Goal: Information Seeking & Learning: Find specific fact

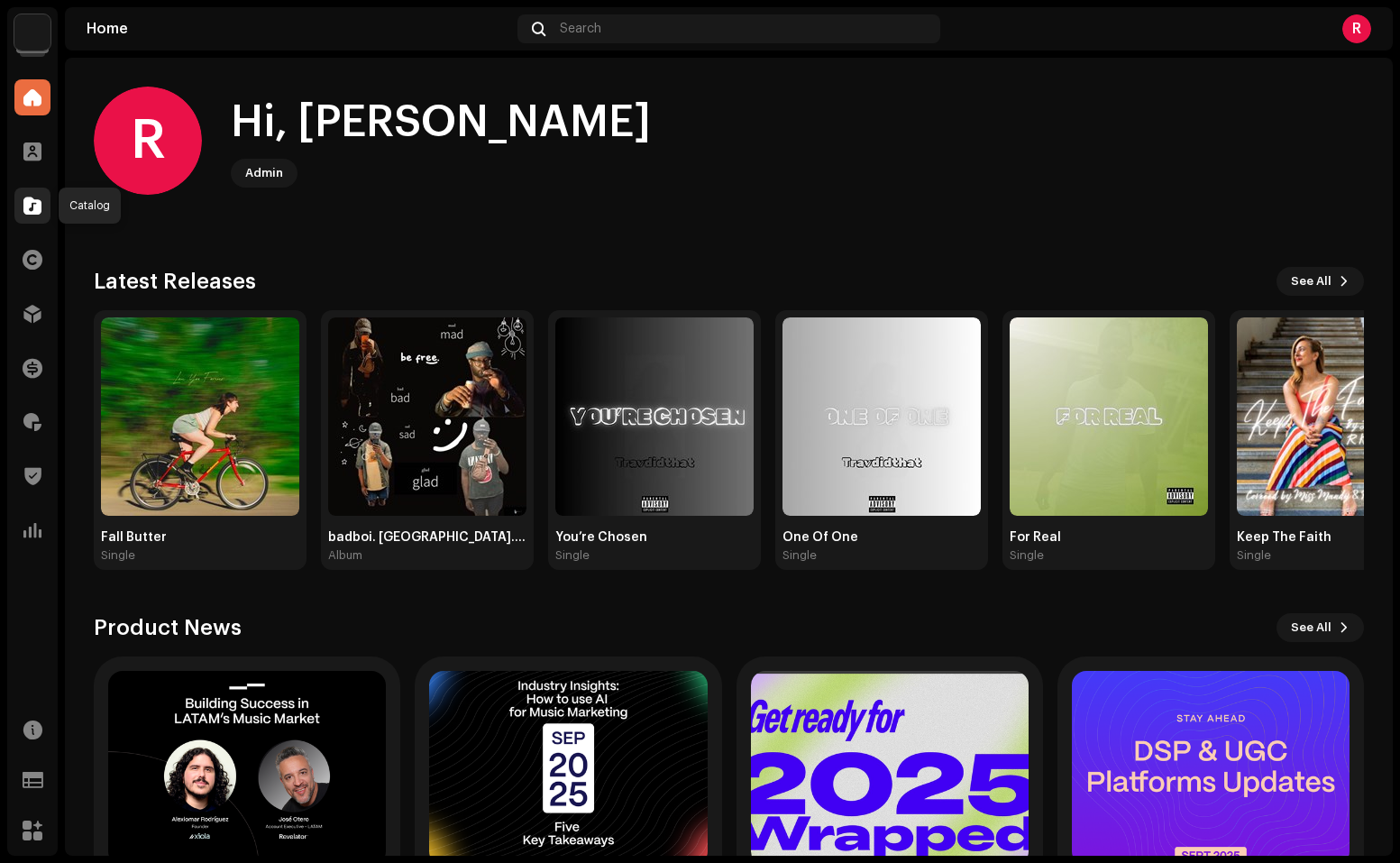
click at [26, 204] on span at bounding box center [33, 205] width 18 height 15
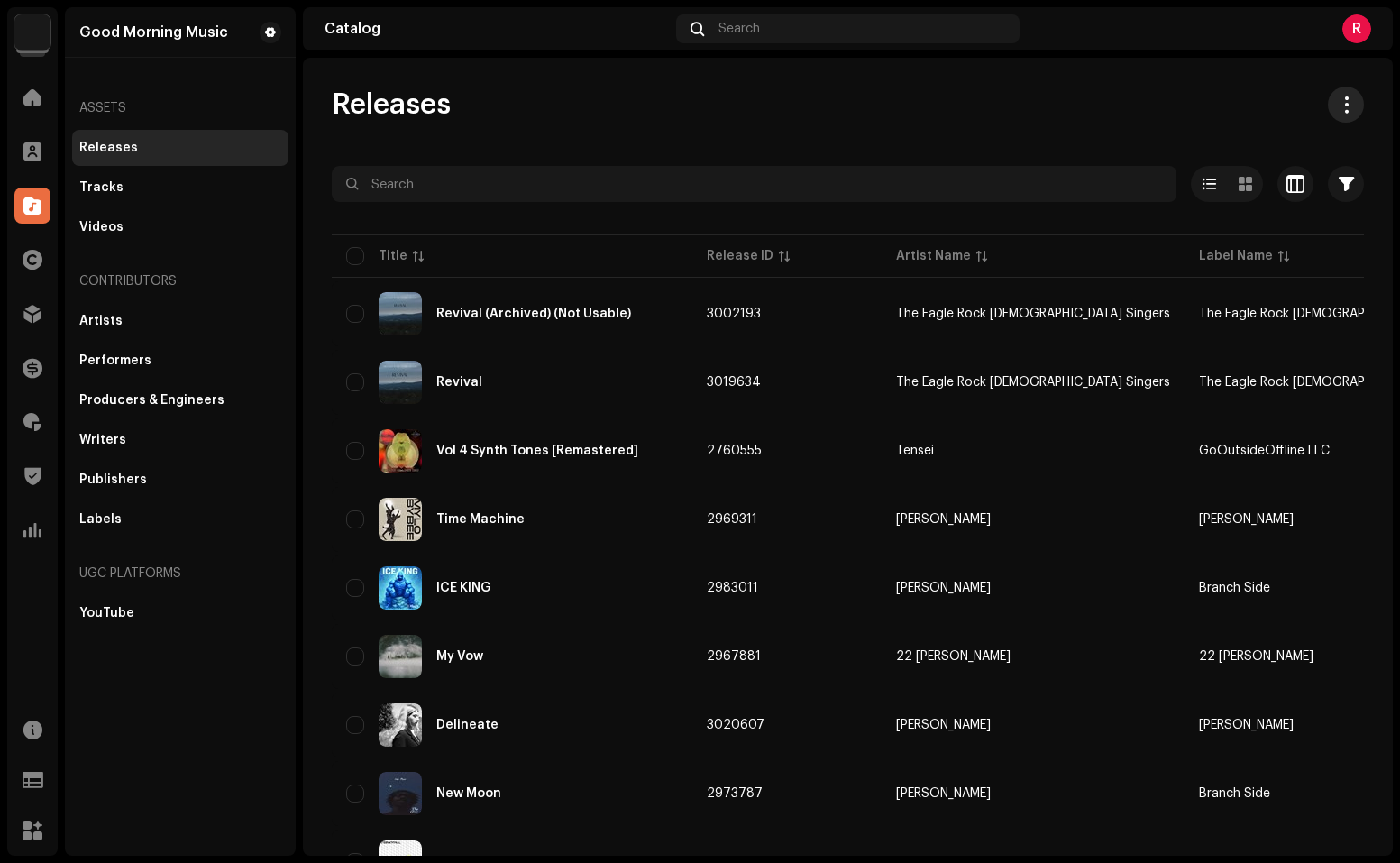
click at [1339, 99] on span at bounding box center [1346, 105] width 17 height 15
click at [1246, 181] on span "Download full catalog (XLSX)" at bounding box center [1255, 184] width 183 height 15
click at [37, 409] on div at bounding box center [32, 421] width 36 height 36
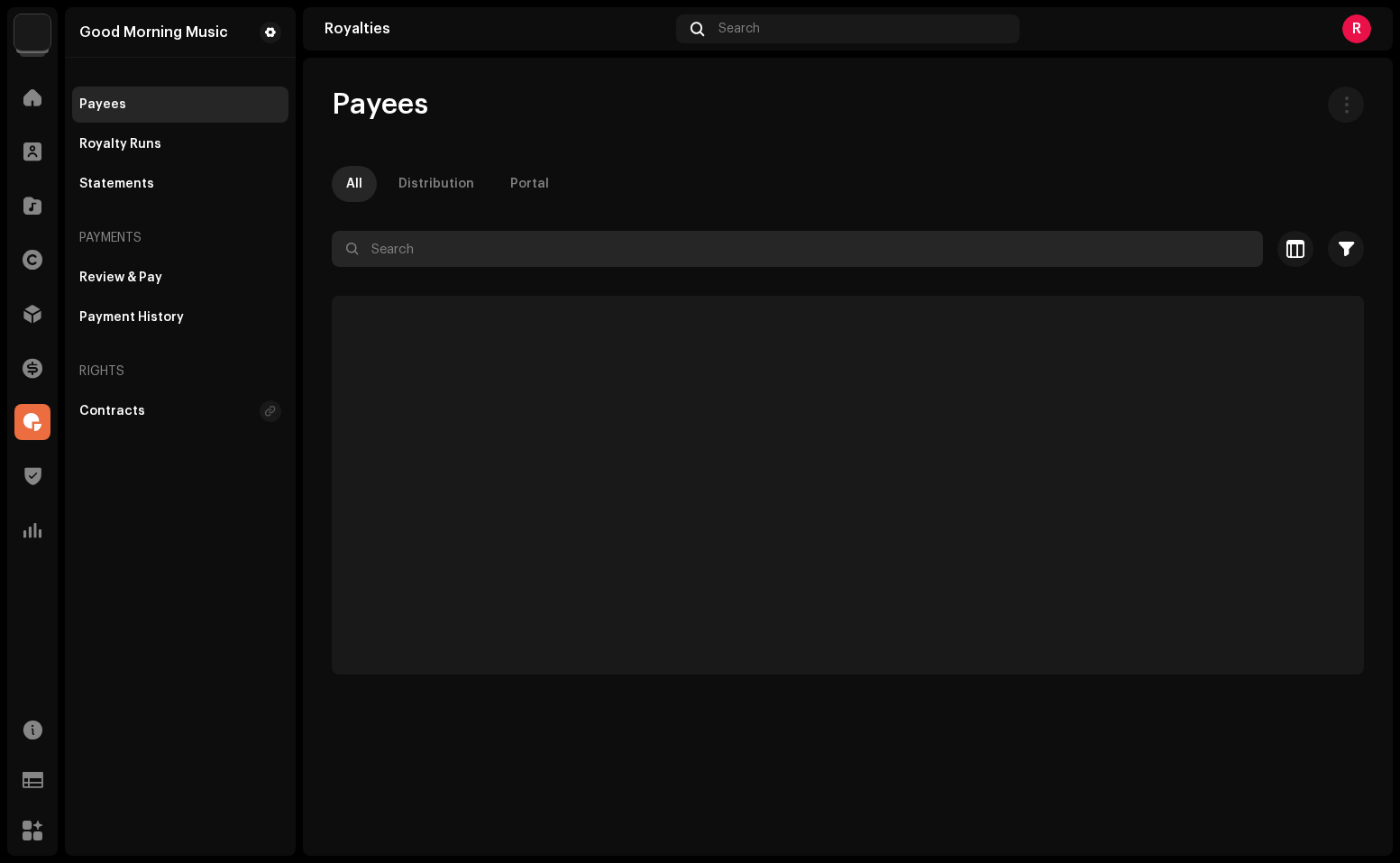
click at [439, 258] on input "text" at bounding box center [797, 248] width 932 height 36
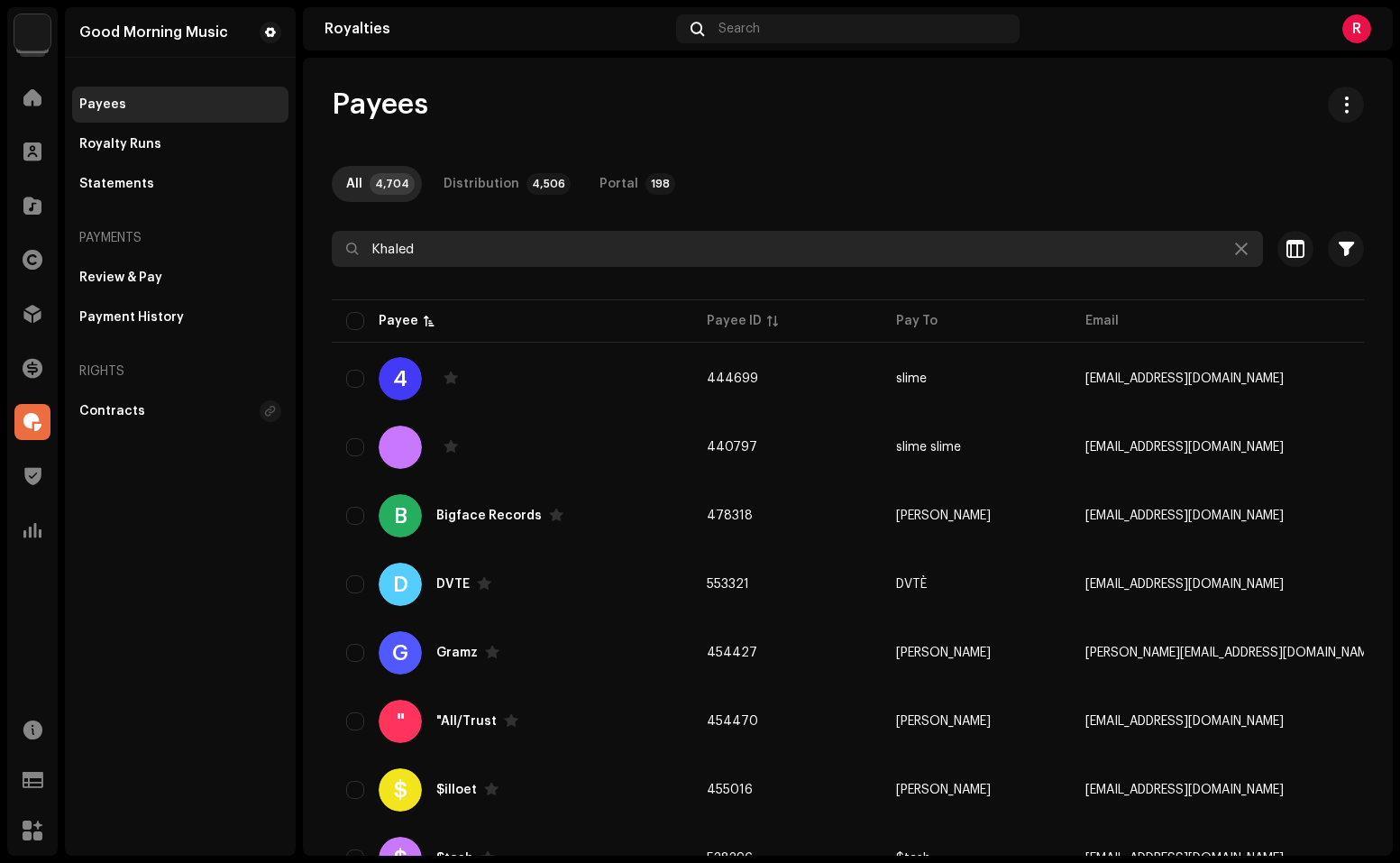
type input "Khaled"
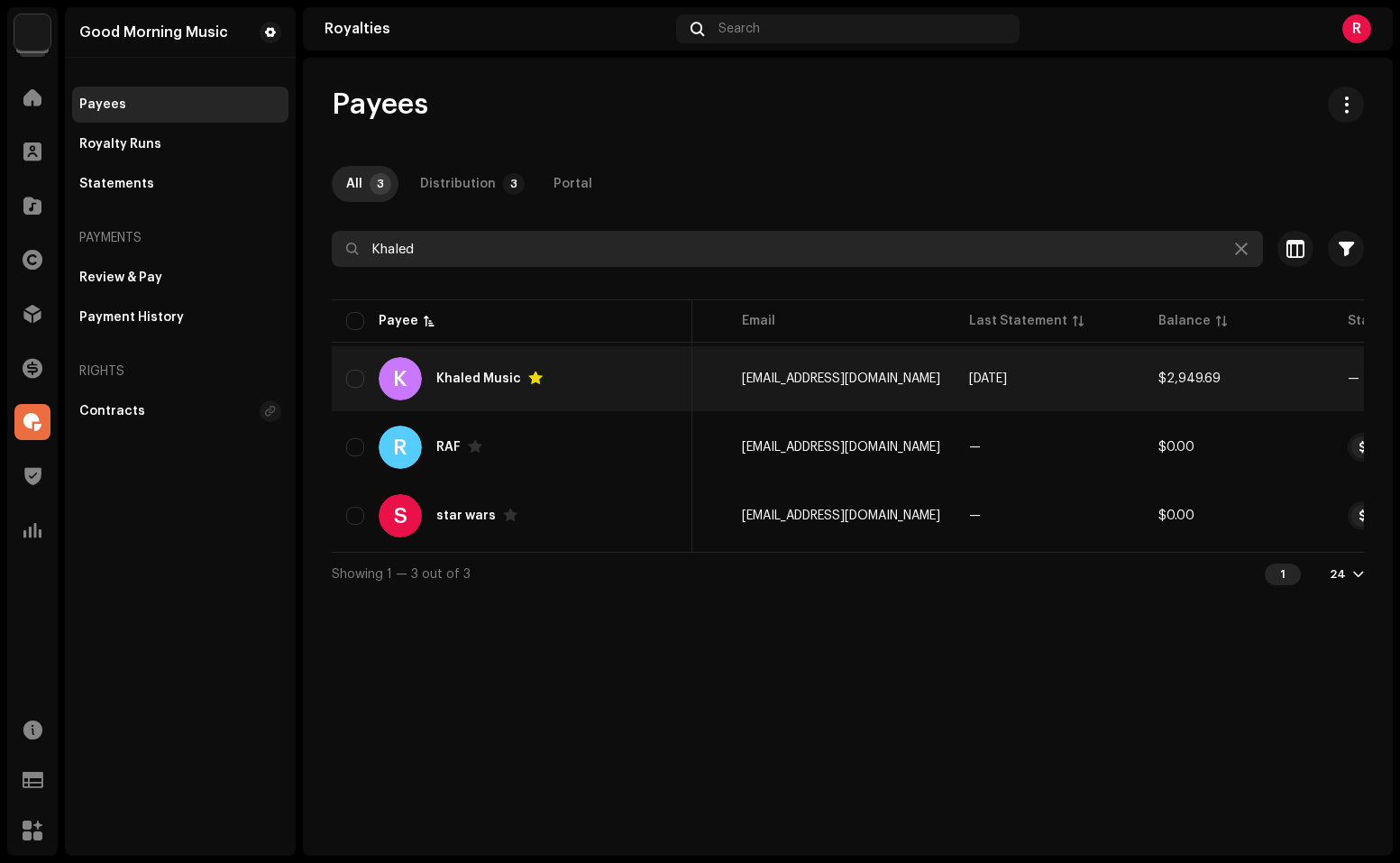
scroll to position [0, 501]
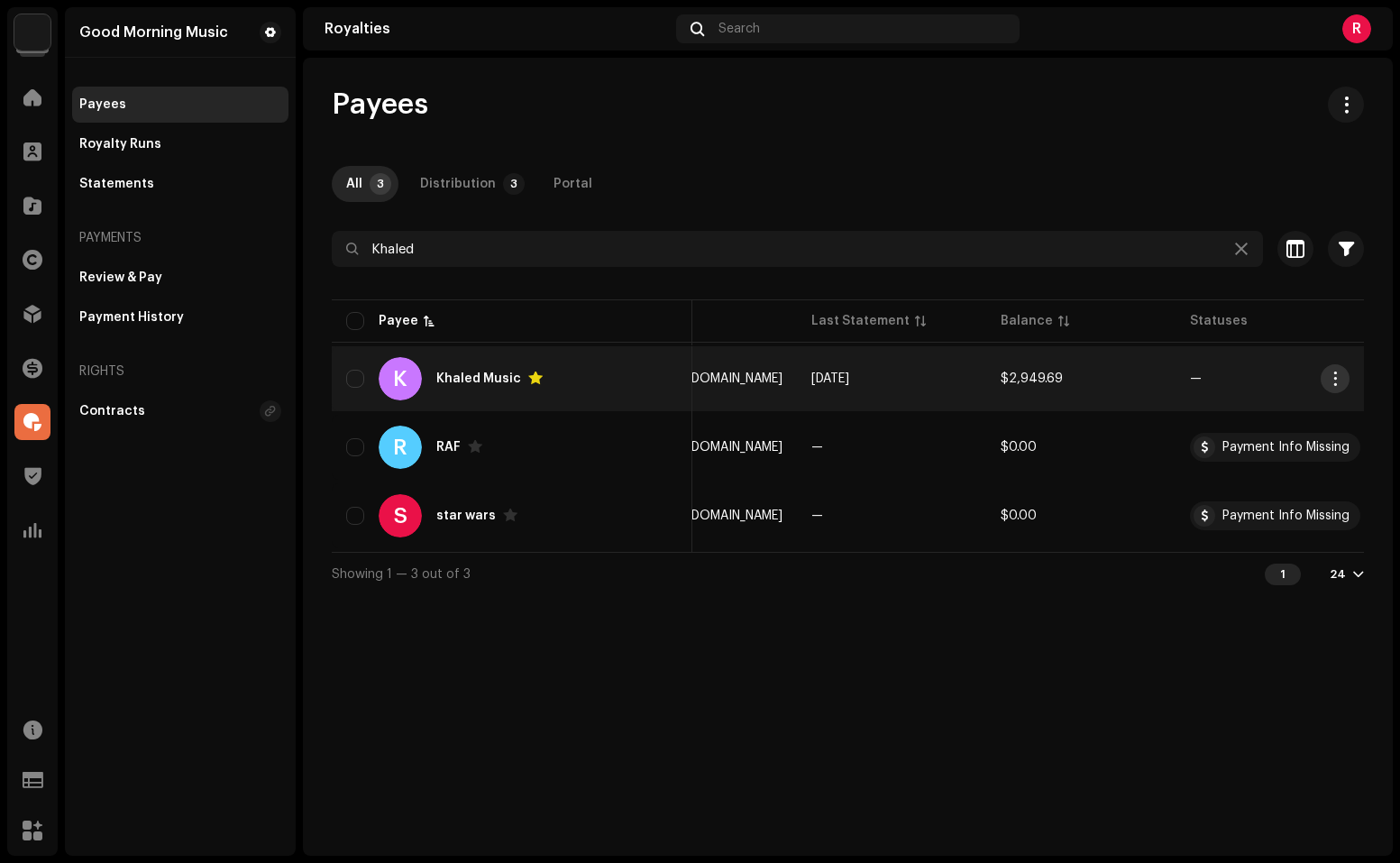
click at [1329, 376] on span "button" at bounding box center [1335, 379] width 14 height 15
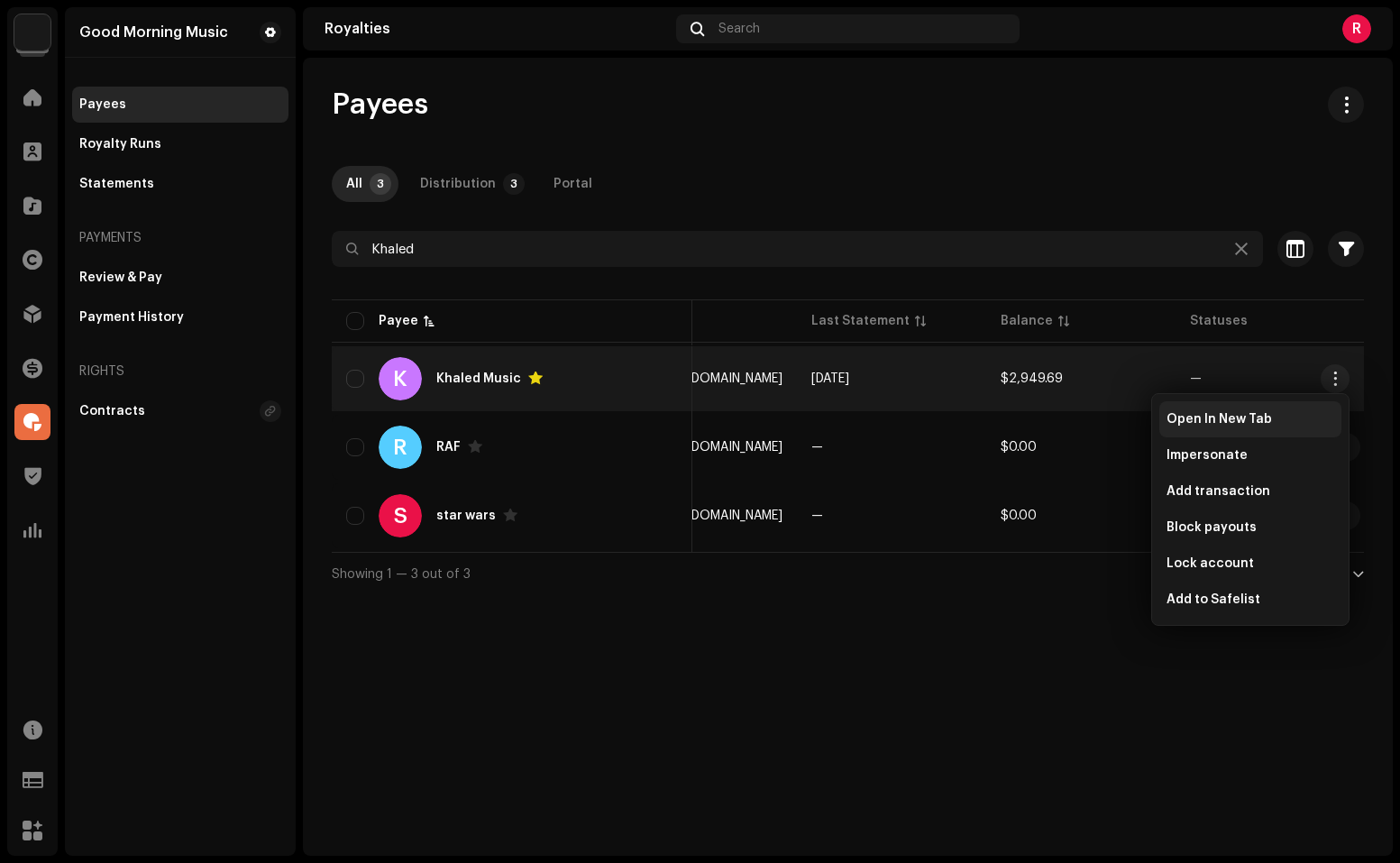
click at [1226, 424] on span "Open In New Tab" at bounding box center [1218, 419] width 105 height 15
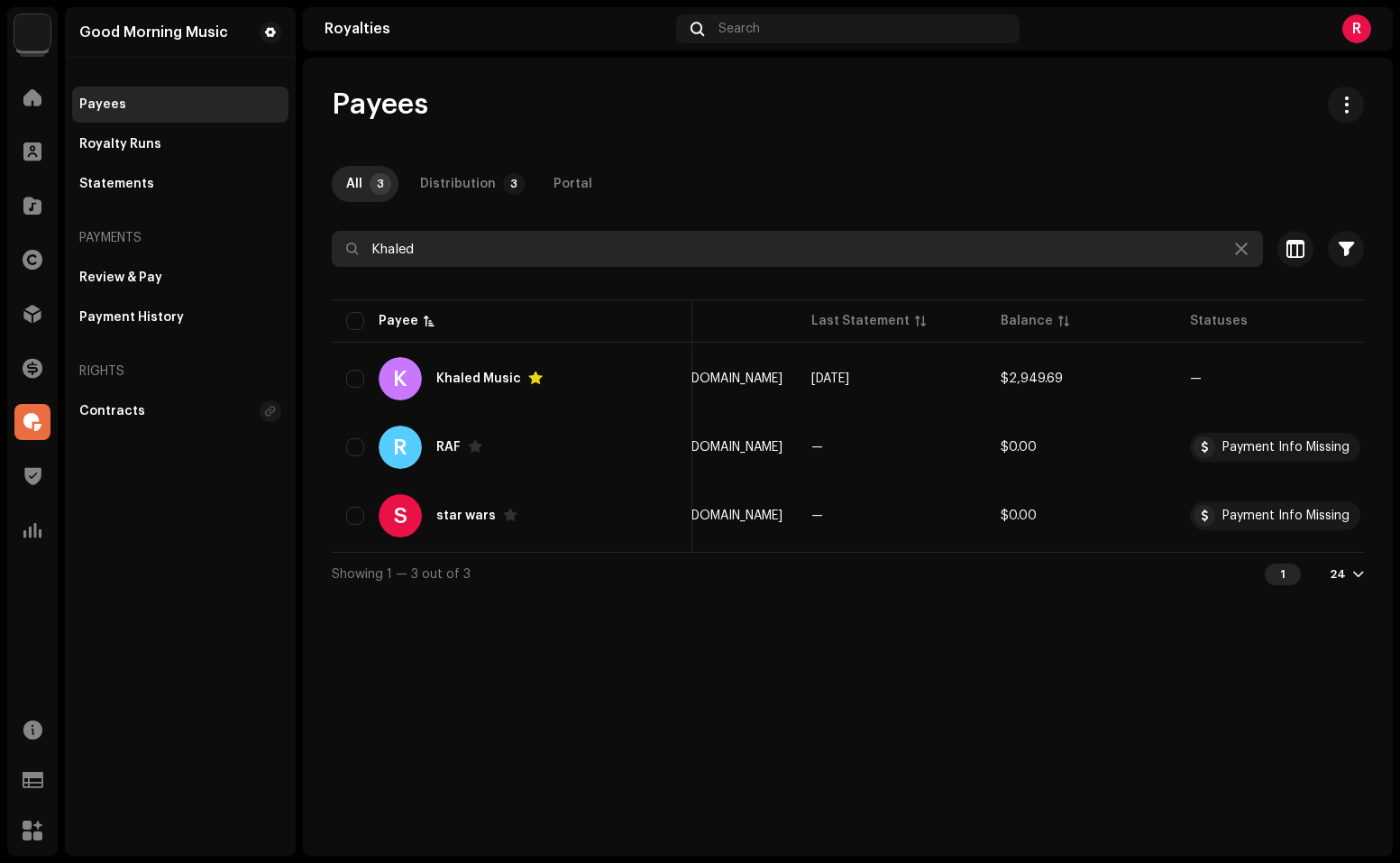
click at [755, 259] on input "Khaled" at bounding box center [797, 248] width 932 height 36
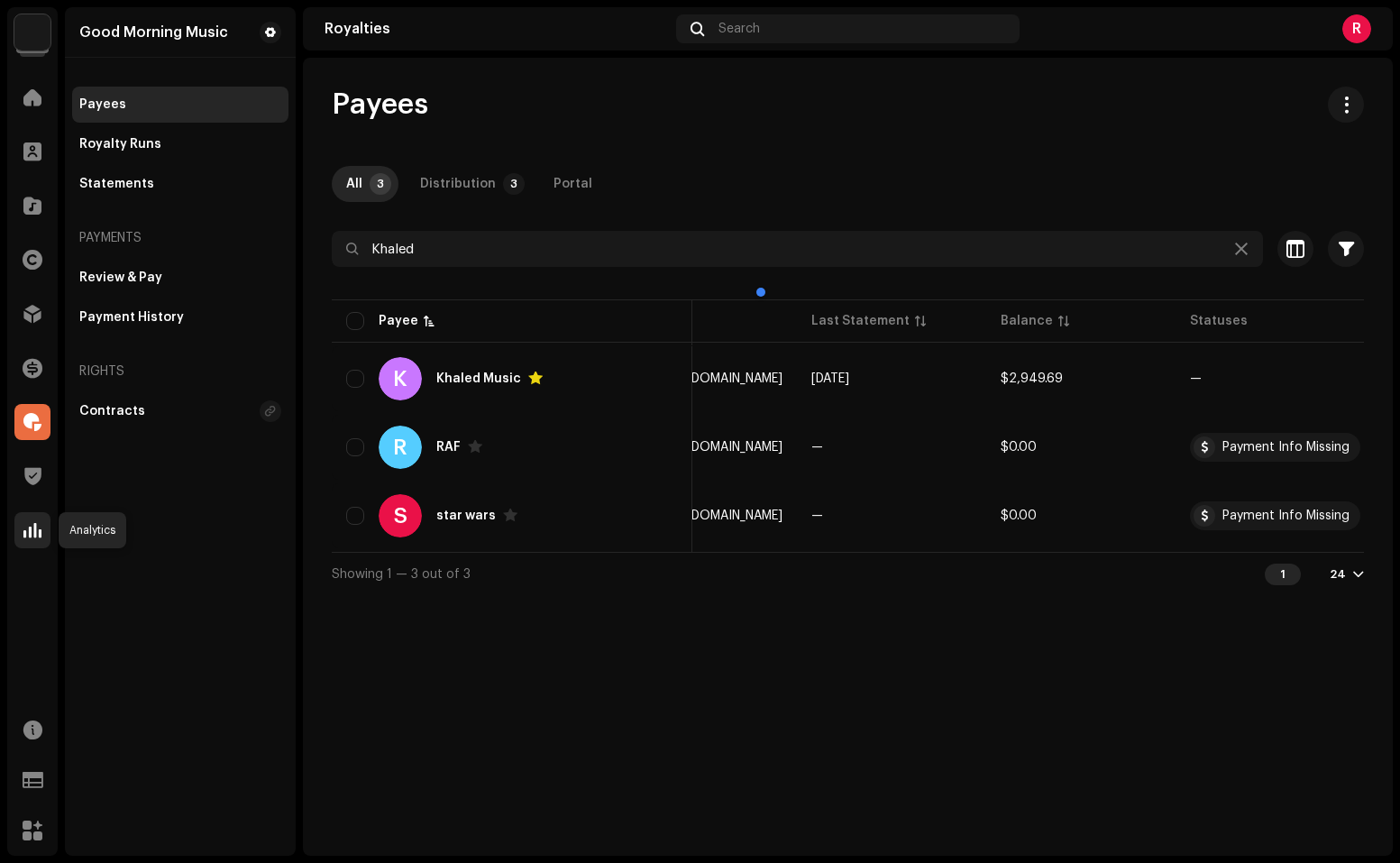
click at [35, 529] on span at bounding box center [33, 530] width 18 height 15
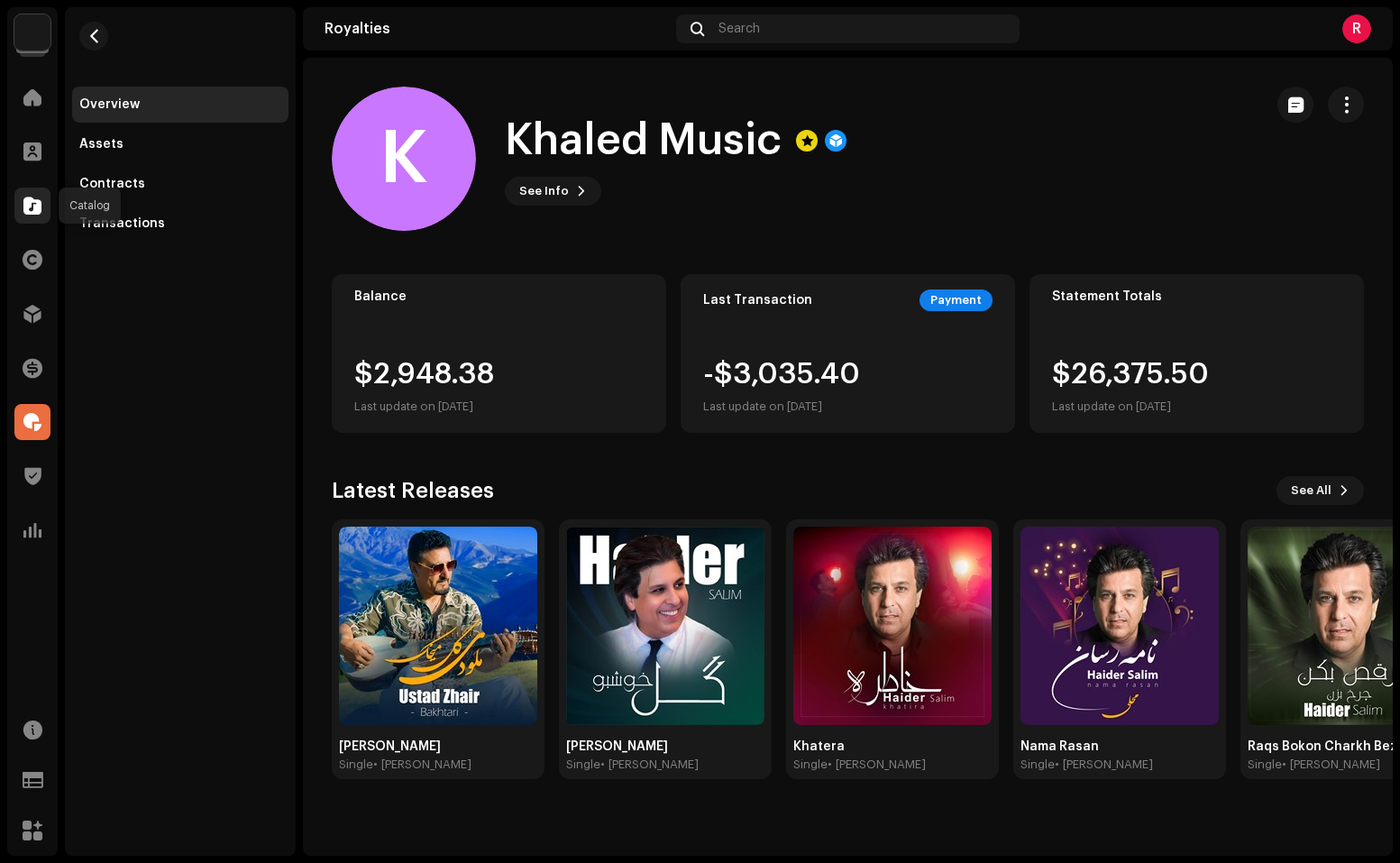
click at [37, 207] on span at bounding box center [33, 205] width 18 height 15
click at [174, 140] on div "Assets" at bounding box center [180, 144] width 202 height 15
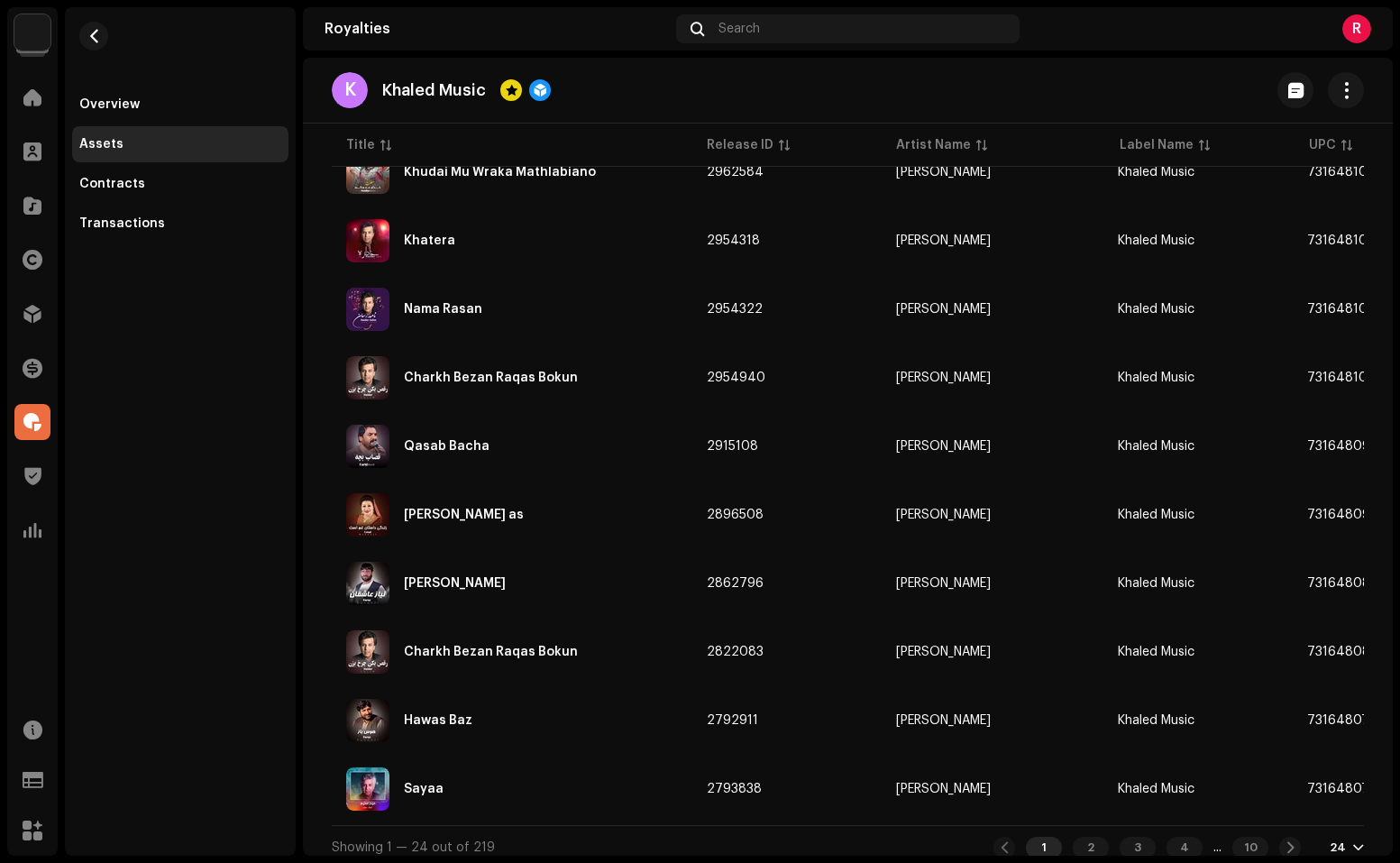
scroll to position [1256, 0]
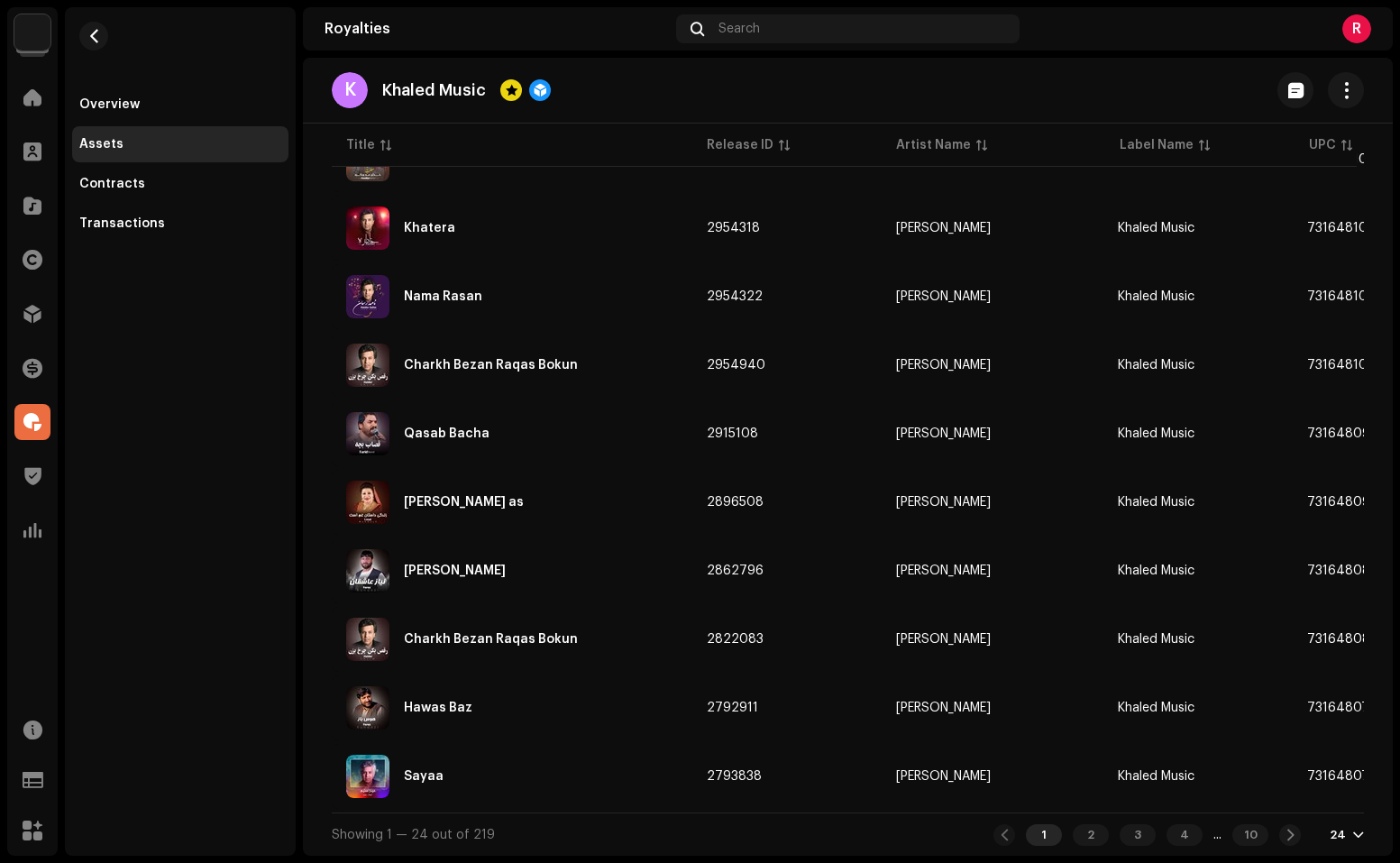
click at [777, 46] on div "Royalties Search R" at bounding box center [847, 28] width 1089 height 43
click at [767, 31] on div "Search" at bounding box center [847, 29] width 344 height 29
